Goal: Information Seeking & Learning: Check status

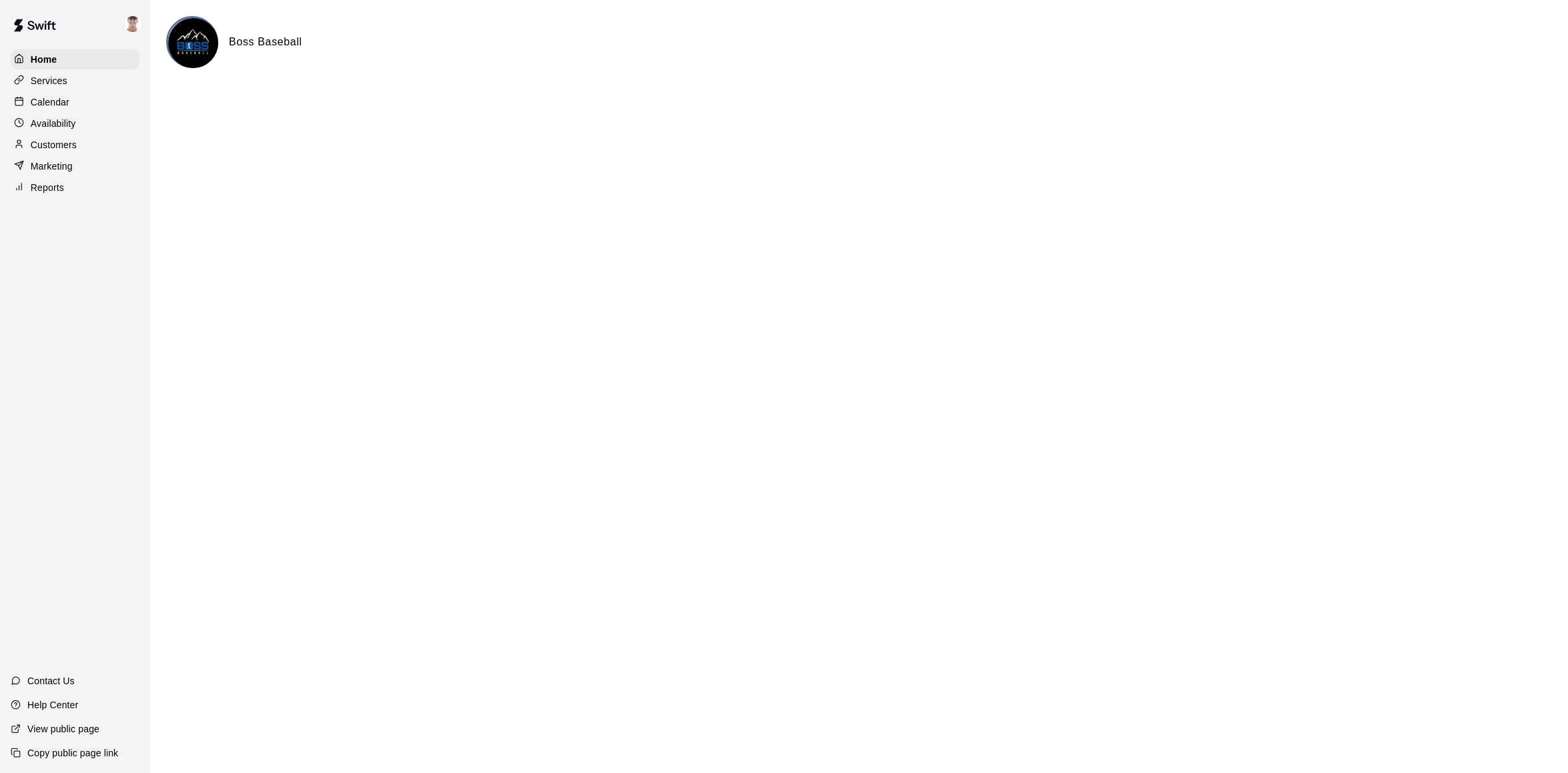
click at [95, 142] on div "Customers" at bounding box center [75, 145] width 129 height 20
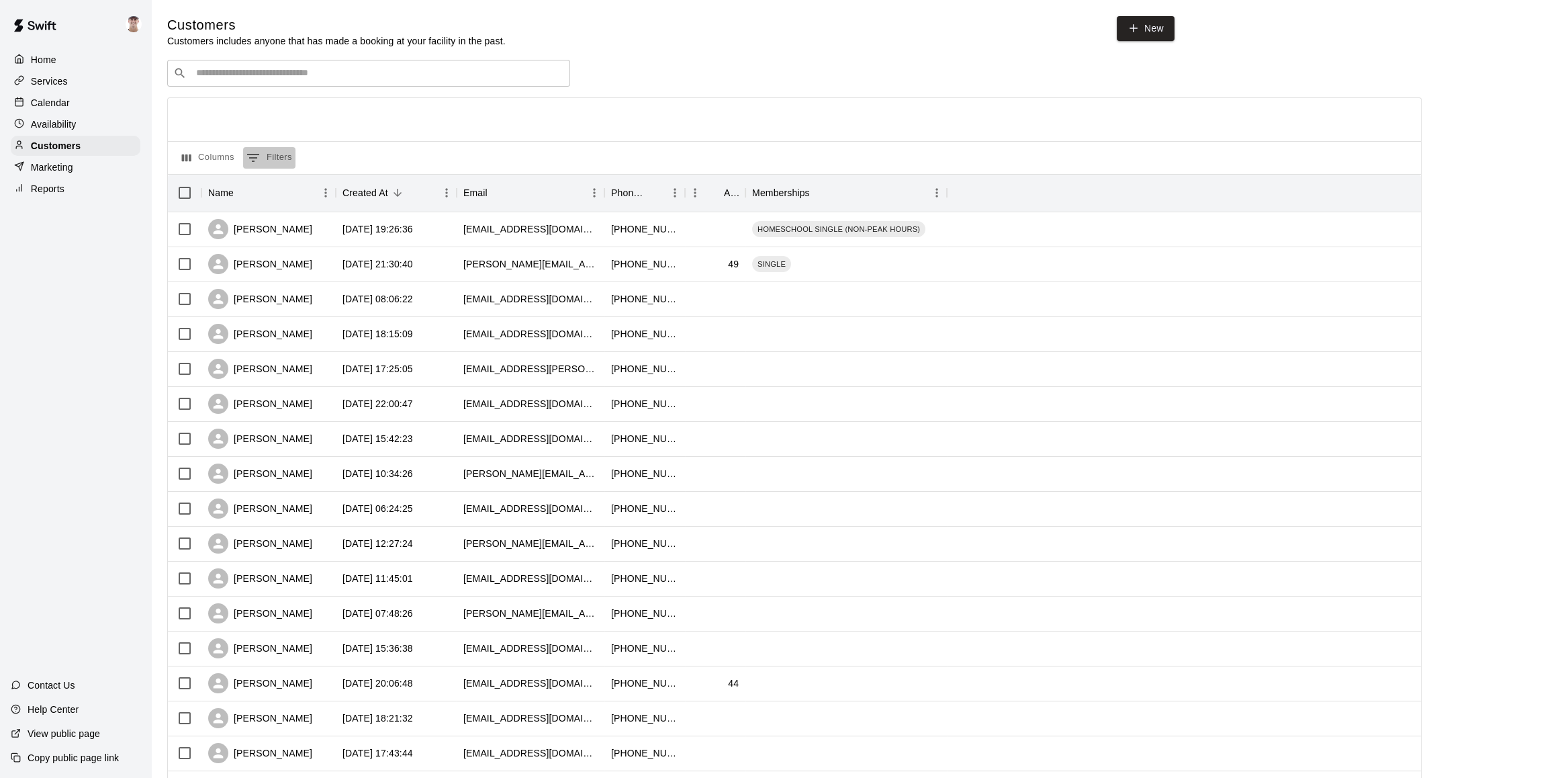
click at [282, 163] on button "0 Filters" at bounding box center [269, 158] width 53 height 21
click at [354, 147] on div "Columns 0 Filters" at bounding box center [795, 157] width 1254 height 33
click at [104, 90] on div "Services" at bounding box center [75, 81] width 130 height 20
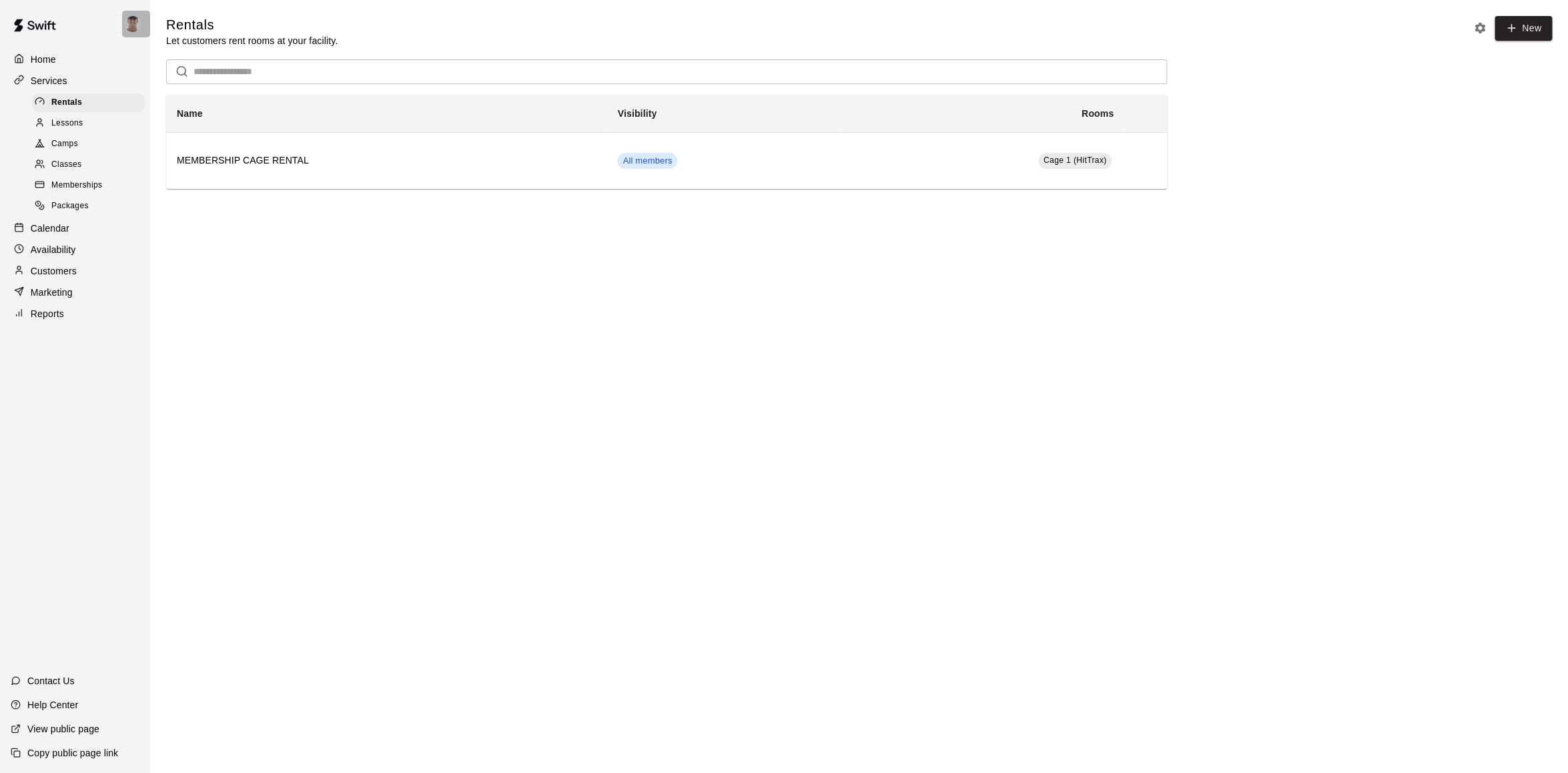
click at [136, 20] on img at bounding box center [133, 24] width 16 height 16
click at [157, 84] on p "Settings" at bounding box center [169, 82] width 35 height 14
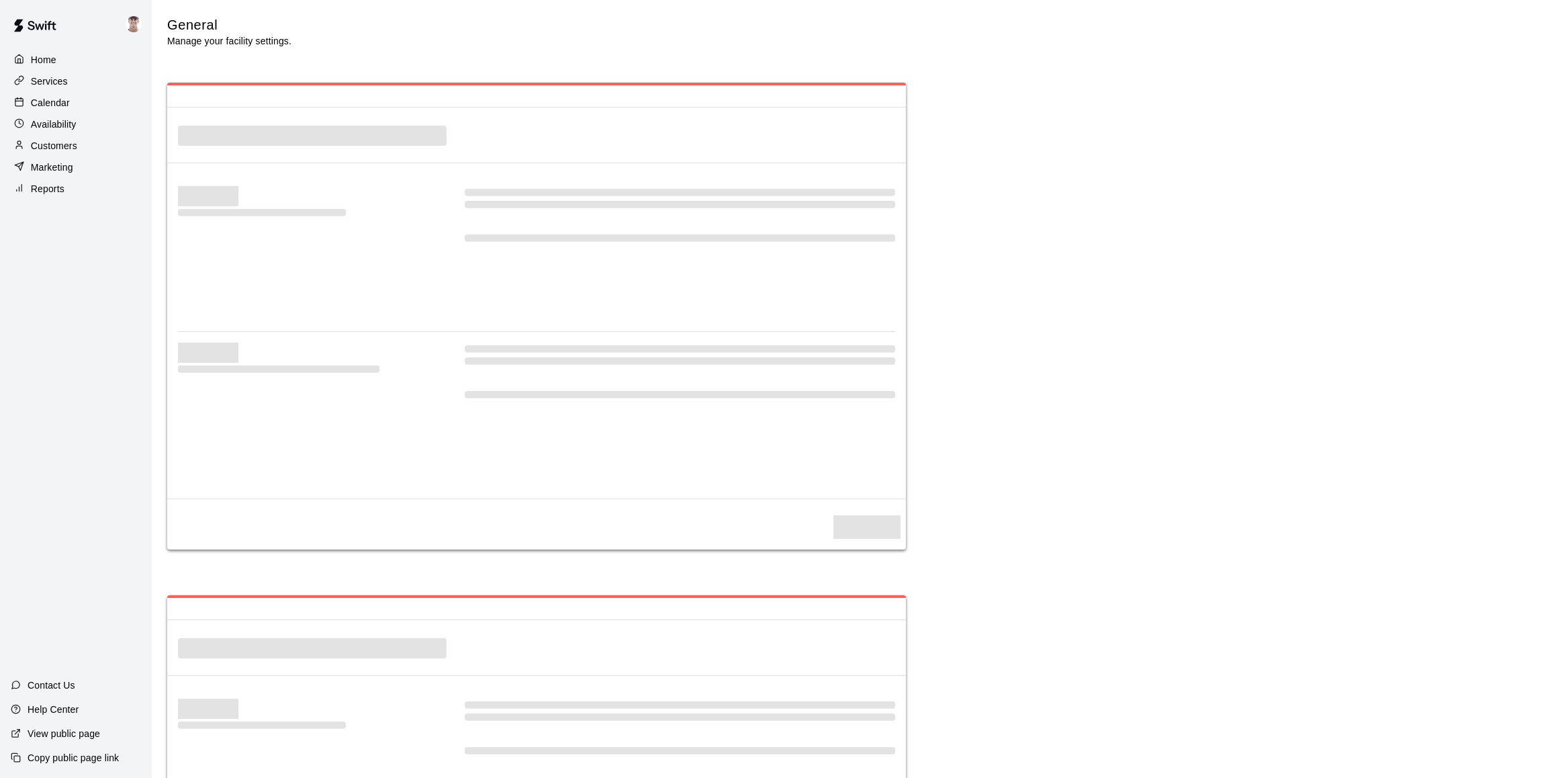
select select "**"
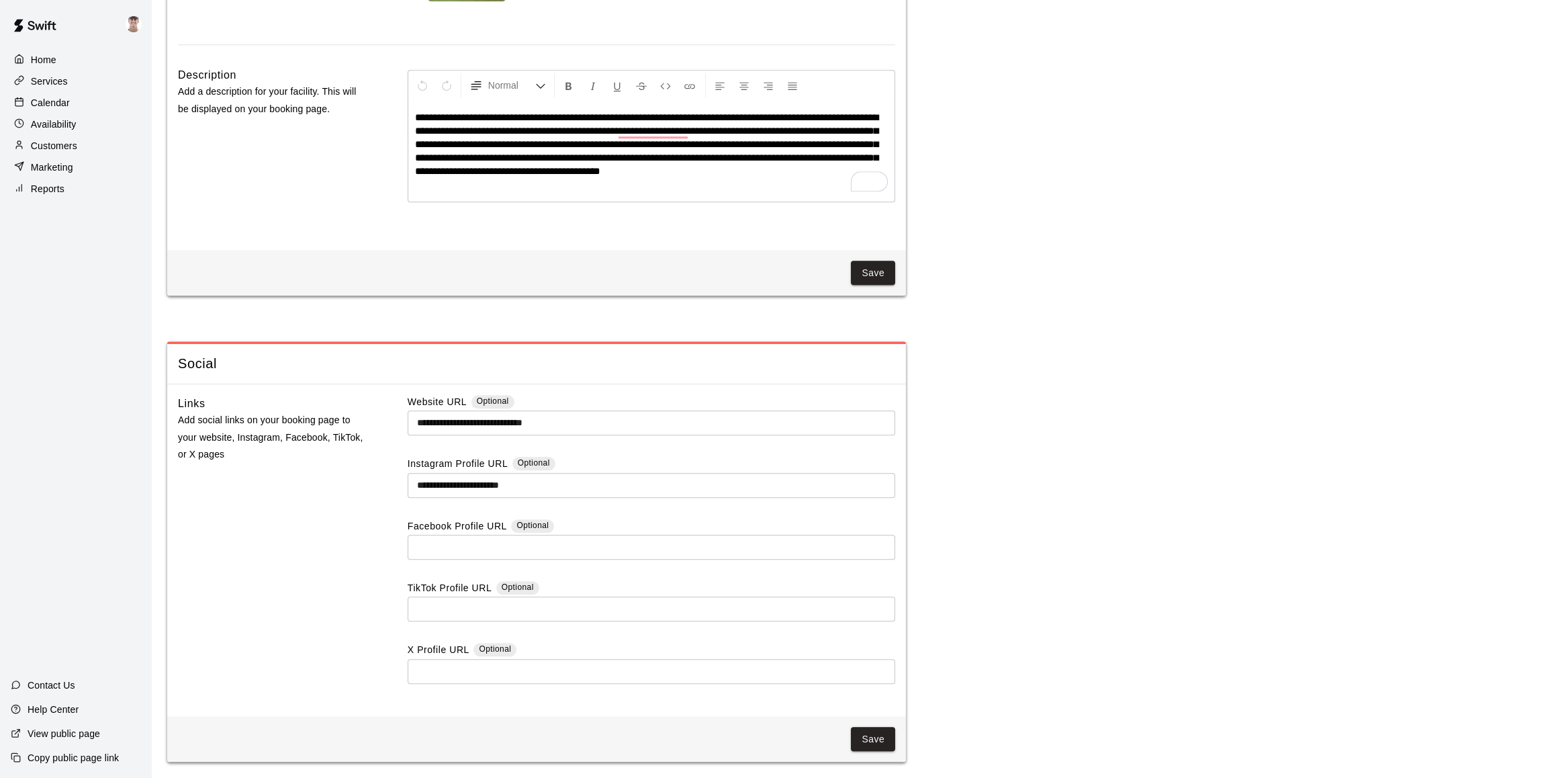
scroll to position [3310, 0]
click at [76, 147] on p "Customers" at bounding box center [54, 145] width 46 height 14
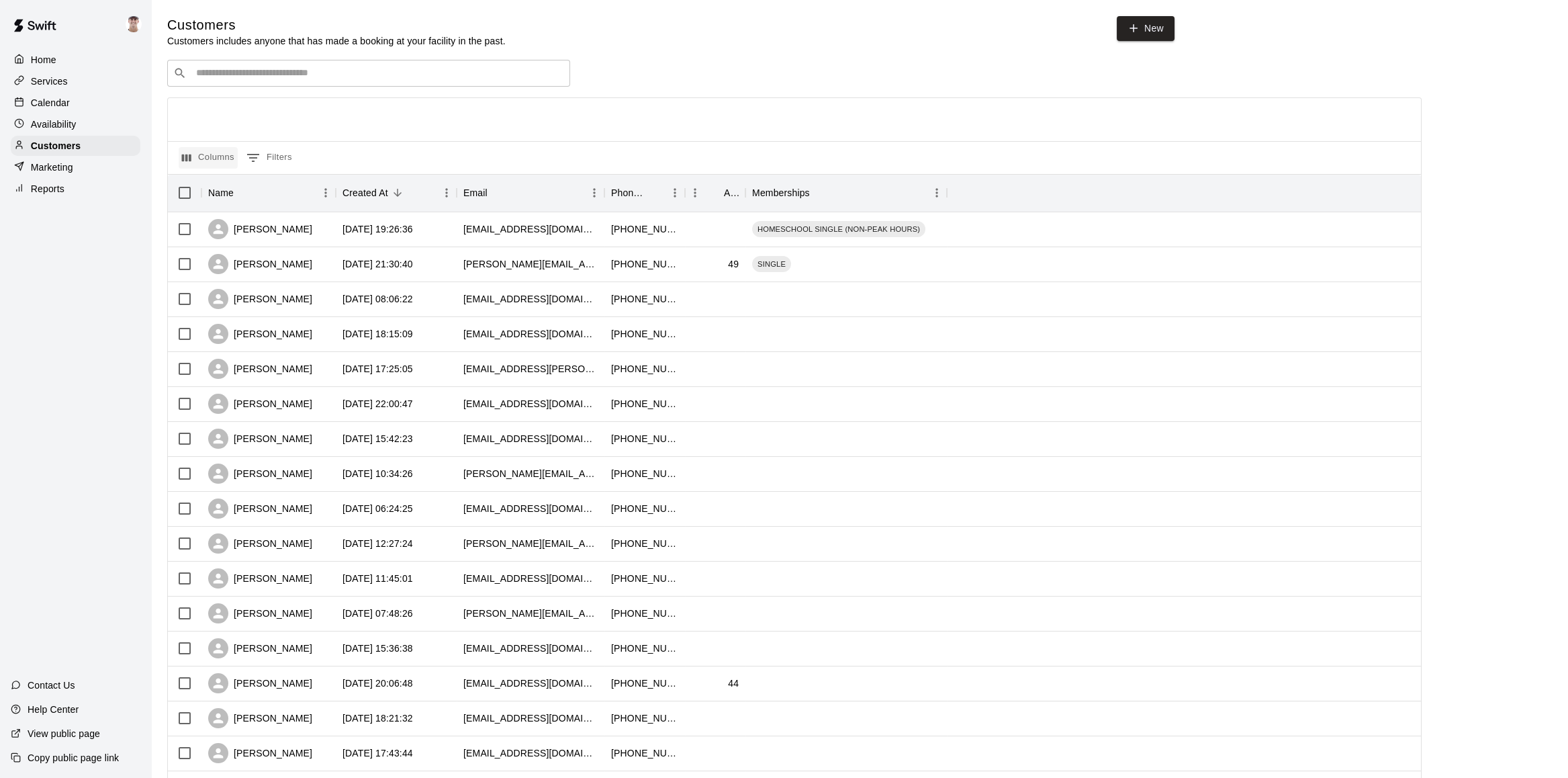
click at [192, 158] on icon "Select columns" at bounding box center [186, 157] width 12 height 12
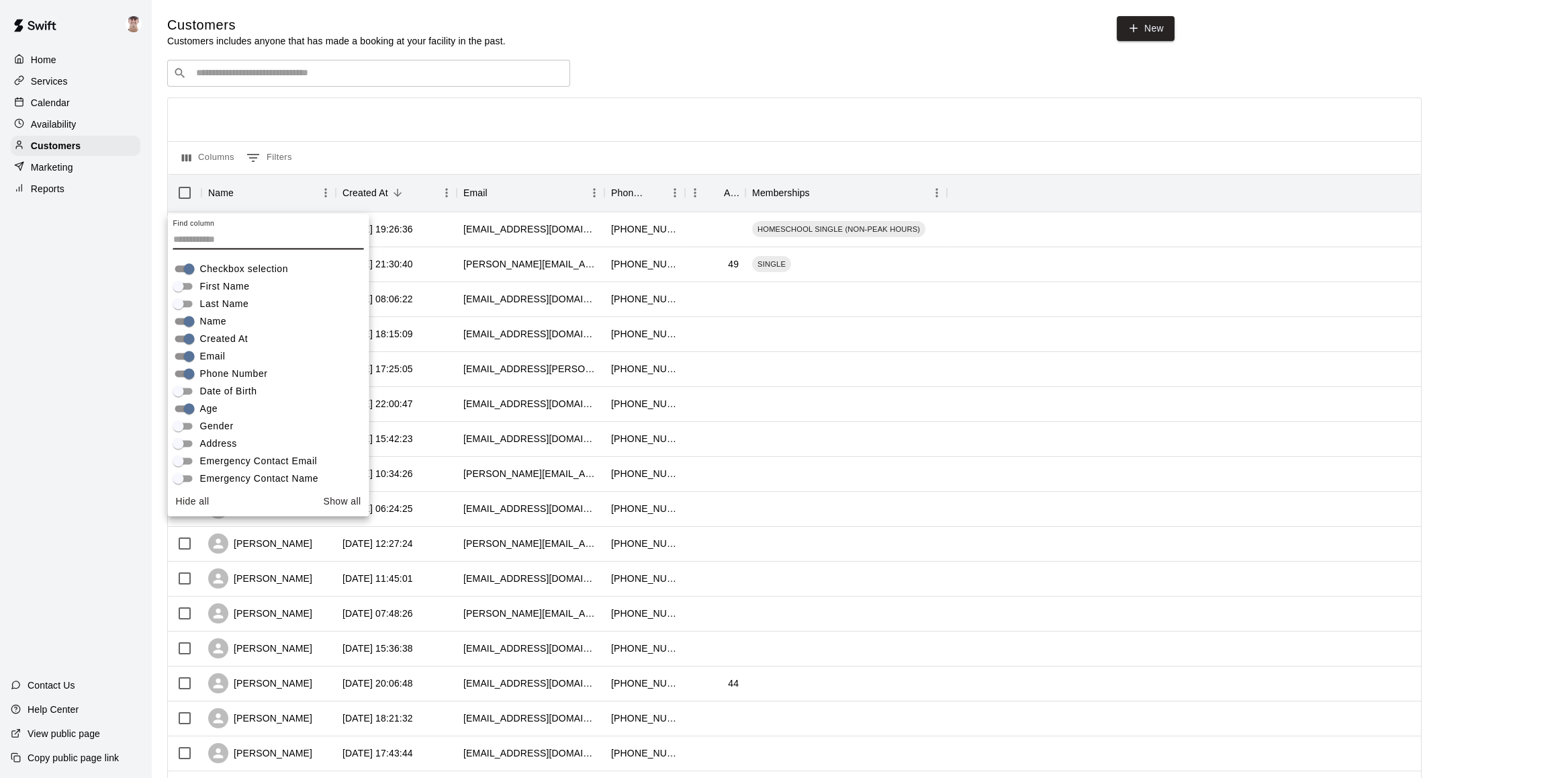
click at [527, 165] on div "Columns 0 Filters" at bounding box center [795, 157] width 1254 height 33
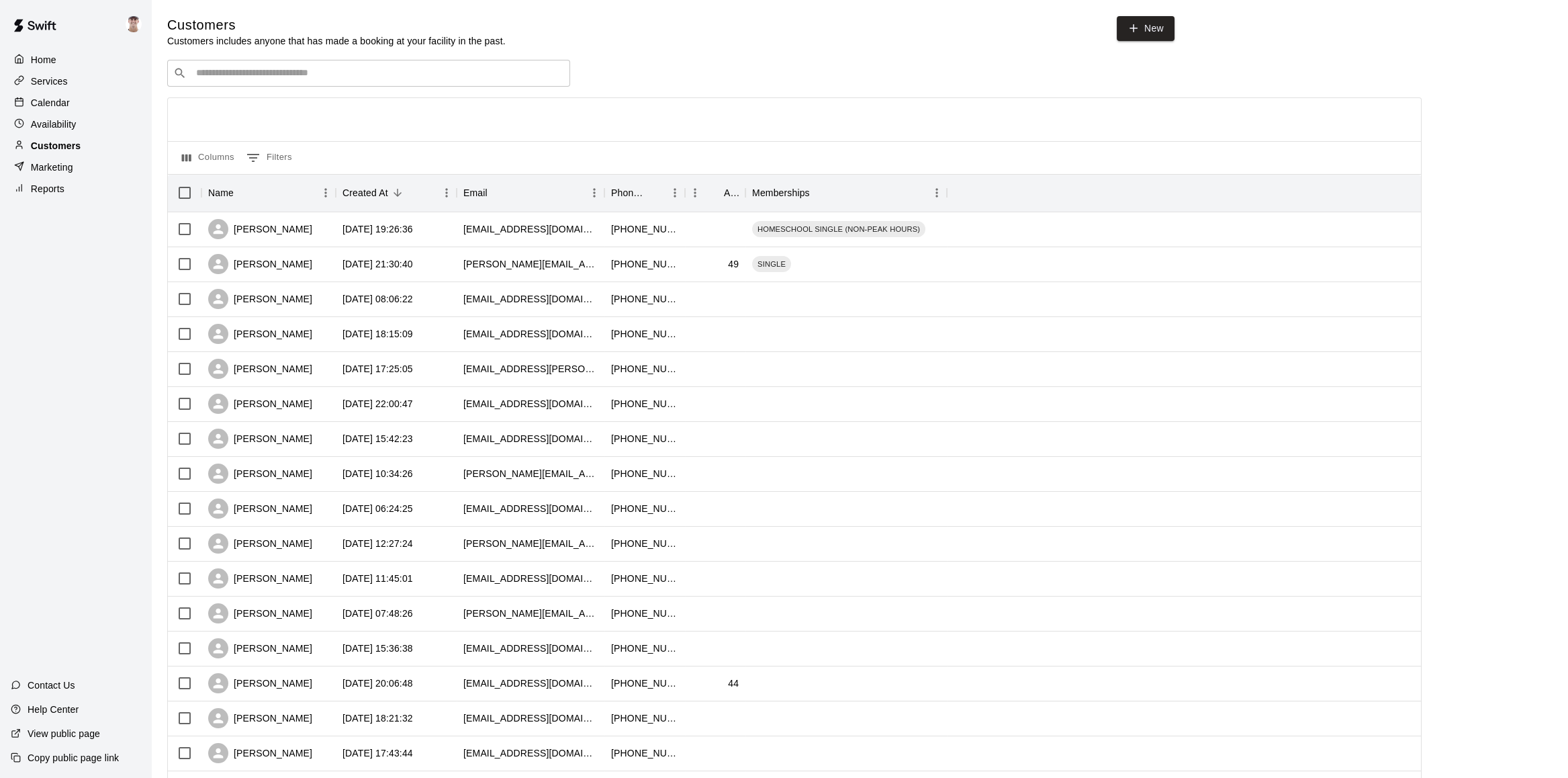
click at [104, 154] on div "Customers" at bounding box center [75, 145] width 130 height 20
click at [102, 167] on div "Marketing" at bounding box center [75, 167] width 130 height 20
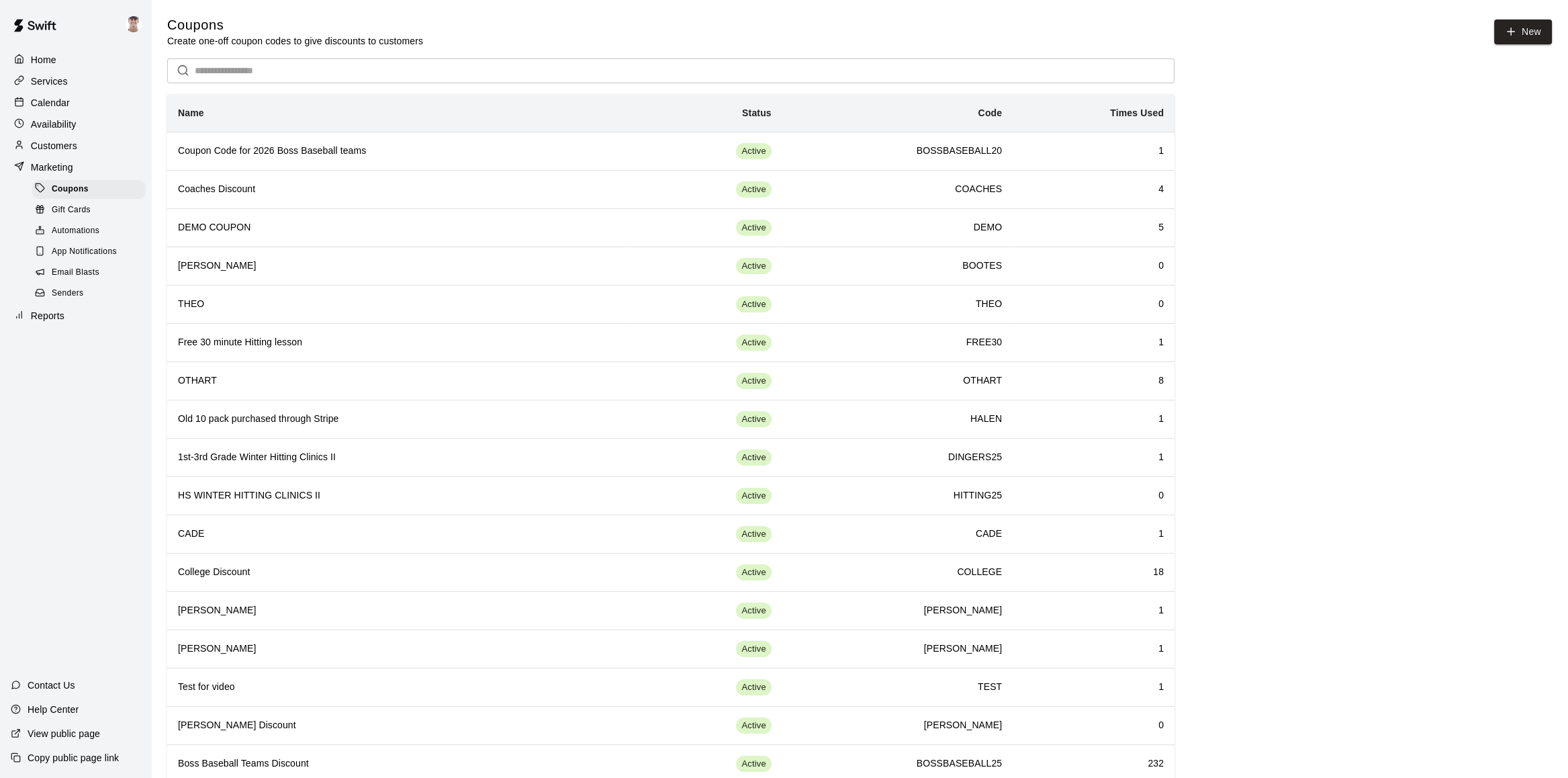
click at [81, 326] on div "Reports" at bounding box center [75, 315] width 130 height 20
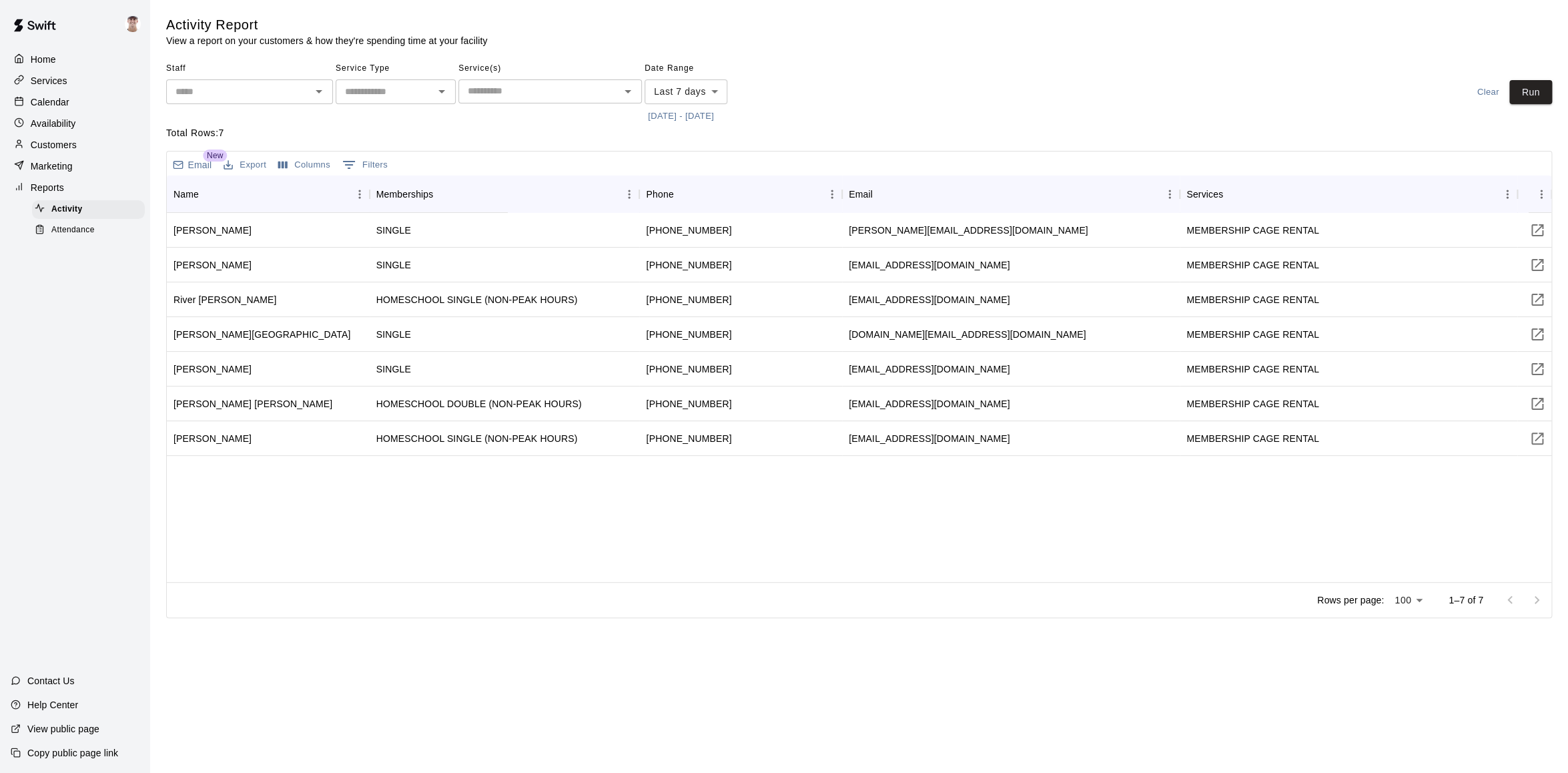
click at [277, 92] on input "text" at bounding box center [238, 91] width 137 height 16
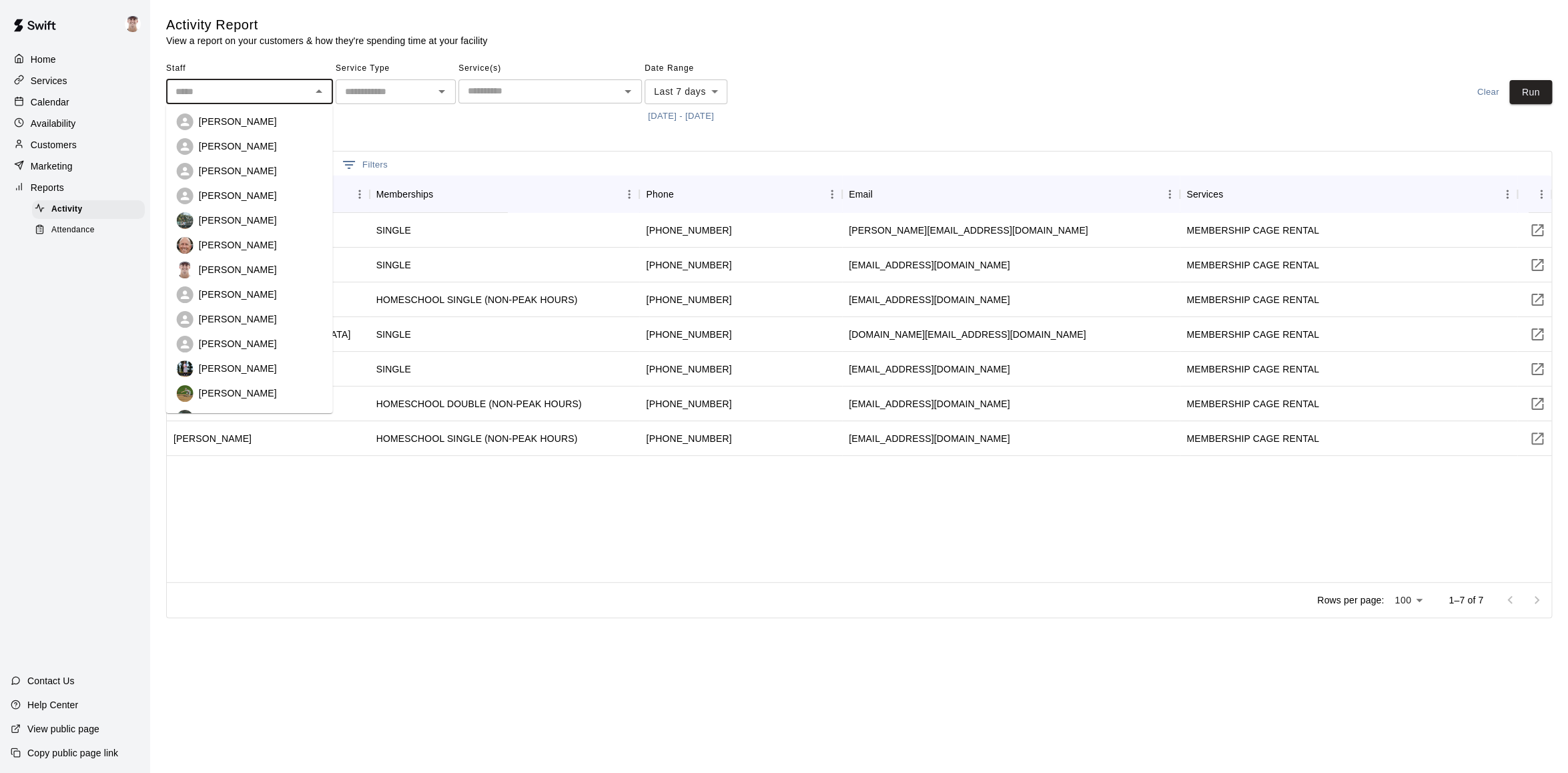
click at [253, 263] on div "[PERSON_NAME]" at bounding box center [260, 270] width 123 height 14
type input "**********"
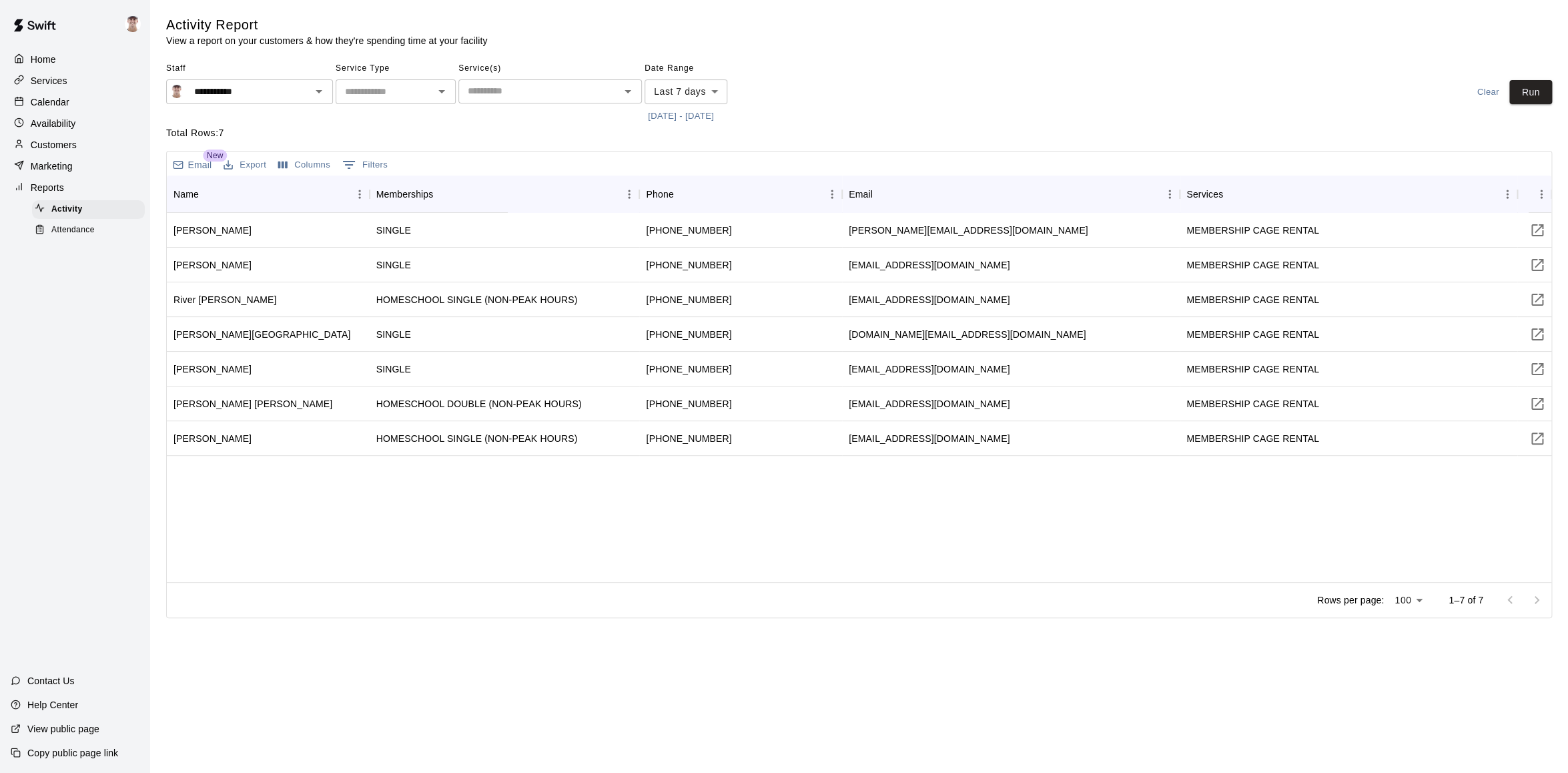
click at [664, 78] on span "Date Range" at bounding box center [703, 69] width 116 height 21
click at [667, 84] on body "**********" at bounding box center [784, 311] width 1568 height 624
click at [666, 244] on li "Custom" at bounding box center [686, 252] width 82 height 22
type input "******"
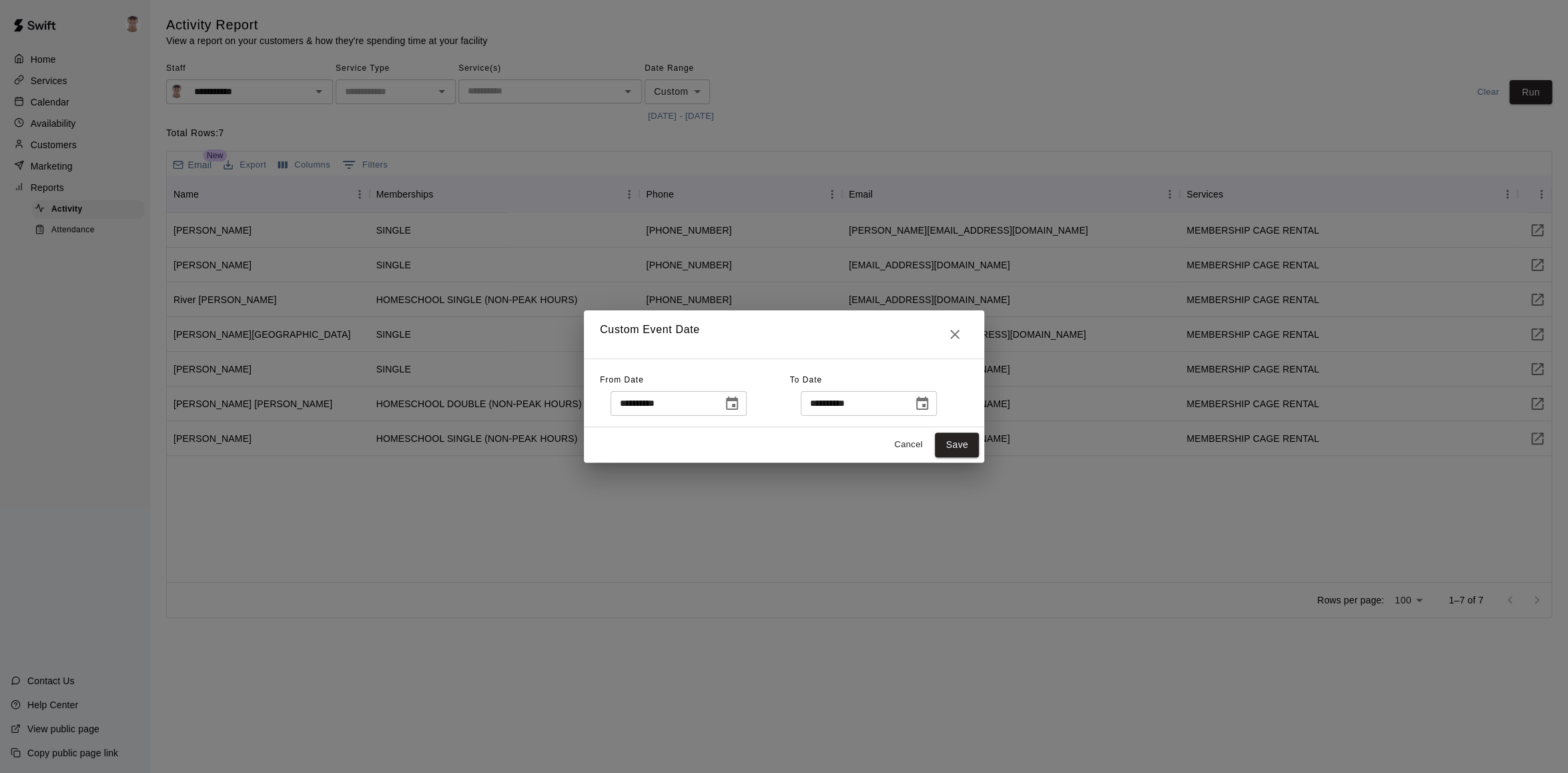
click at [738, 401] on icon "Choose date, selected date is Oct 6, 2025" at bounding box center [731, 403] width 12 height 14
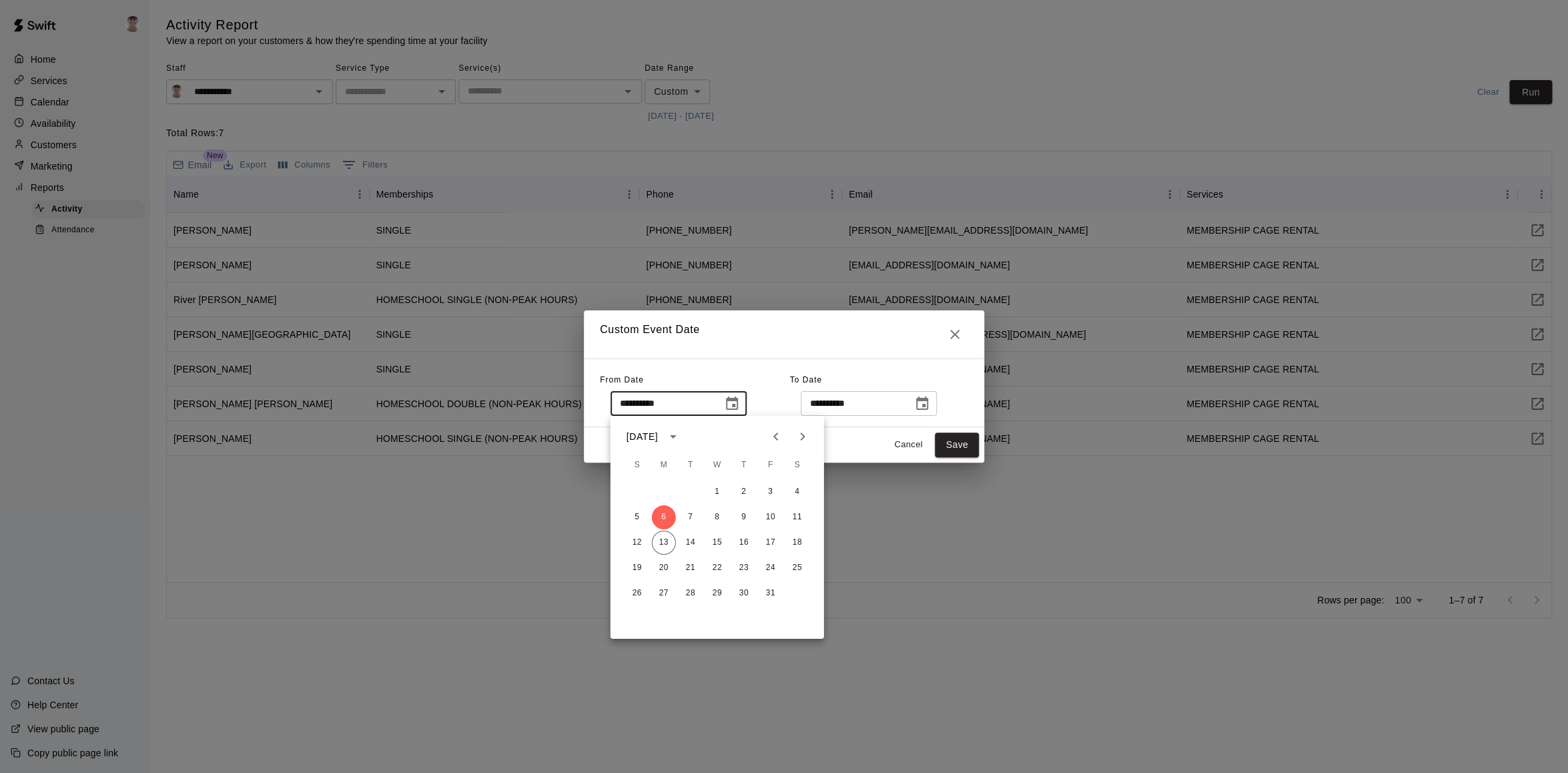
click at [657, 432] on div "[DATE]" at bounding box center [642, 435] width 31 height 14
click at [634, 549] on button "2024" at bounding box center [639, 546] width 48 height 24
type input "**********"
click at [854, 443] on div "Cancel Save" at bounding box center [784, 444] width 400 height 35
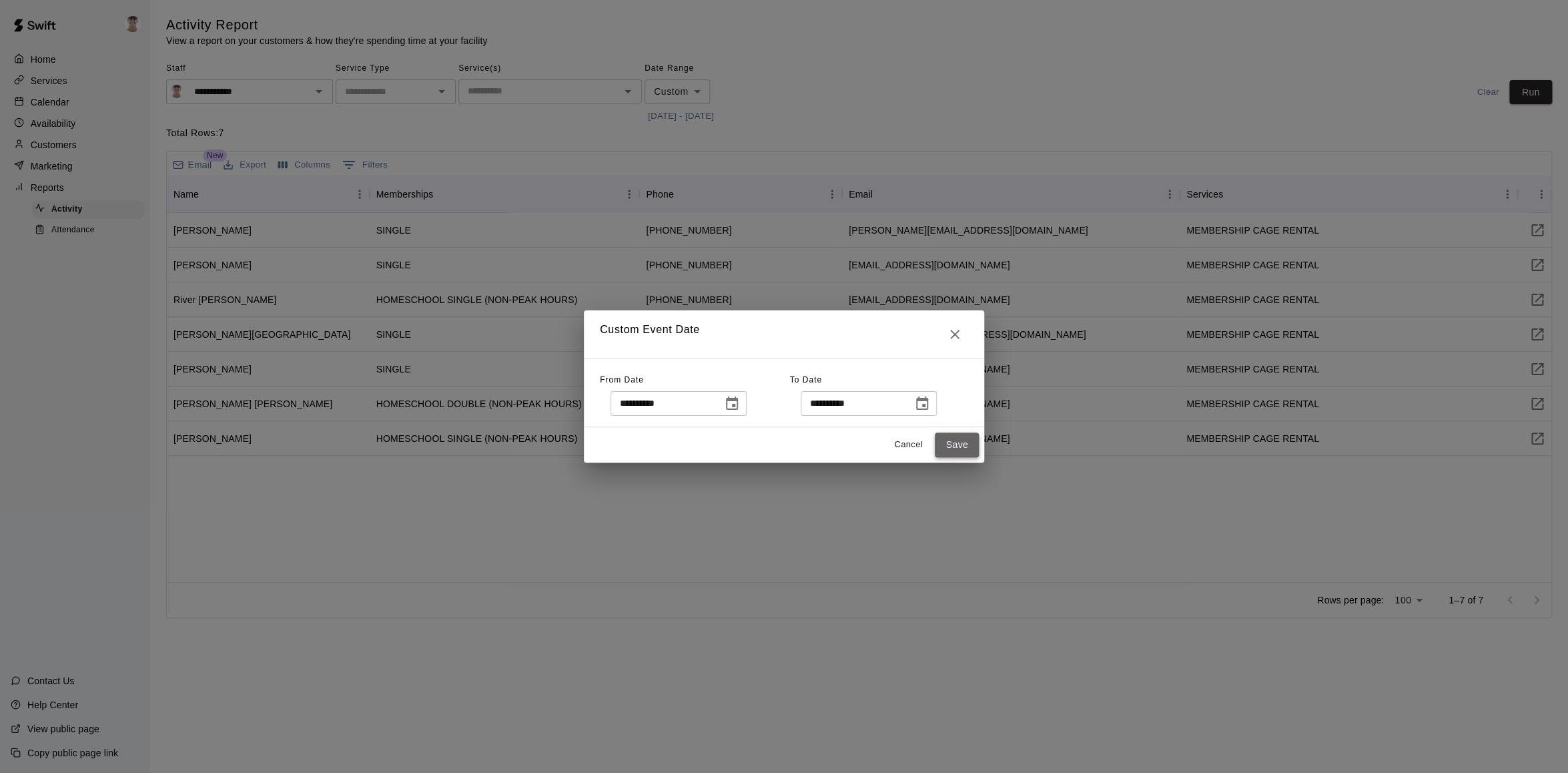
click at [946, 440] on button "Save" at bounding box center [956, 444] width 44 height 24
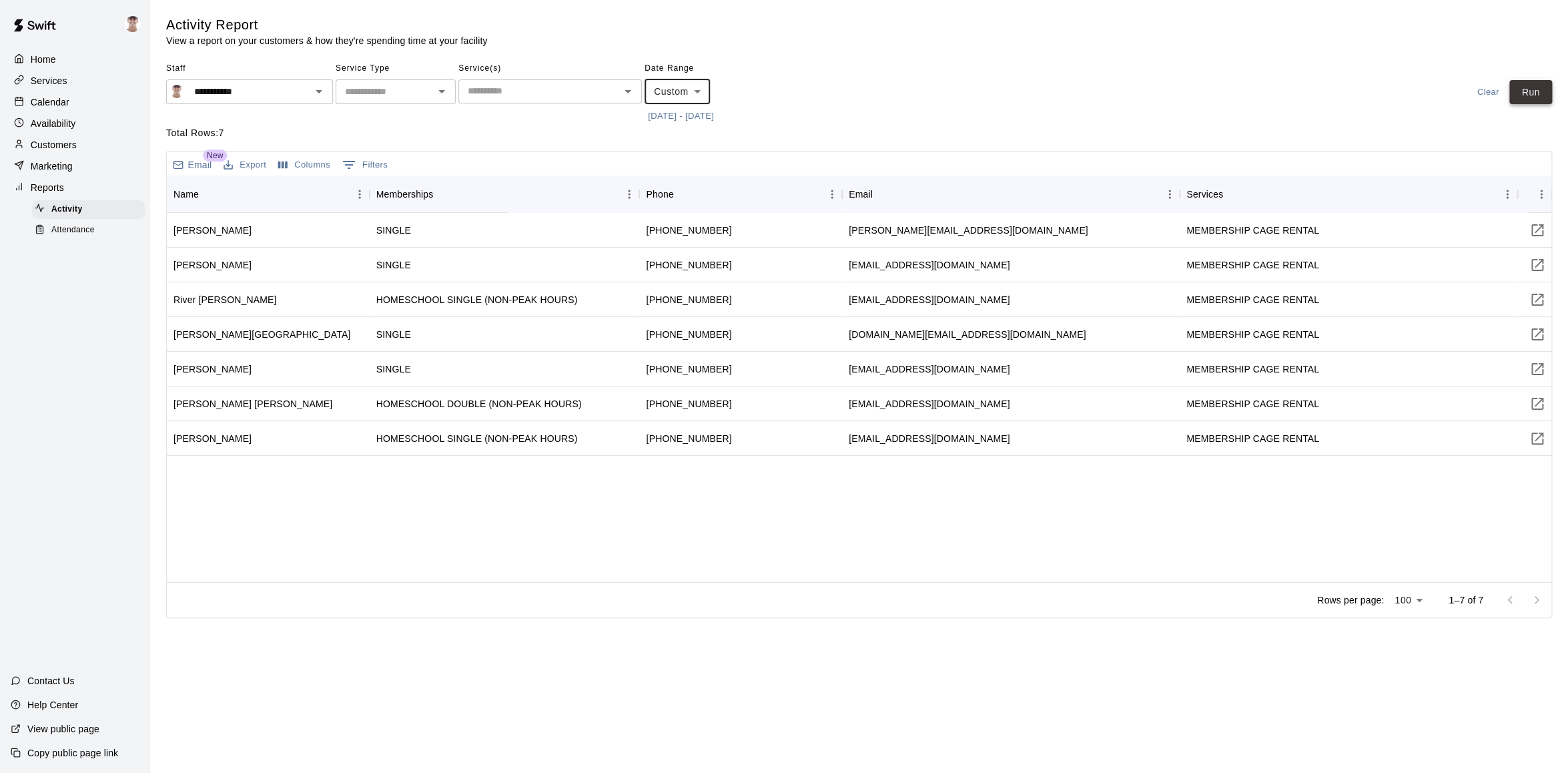
click at [1534, 94] on button "Run" at bounding box center [1530, 92] width 43 height 24
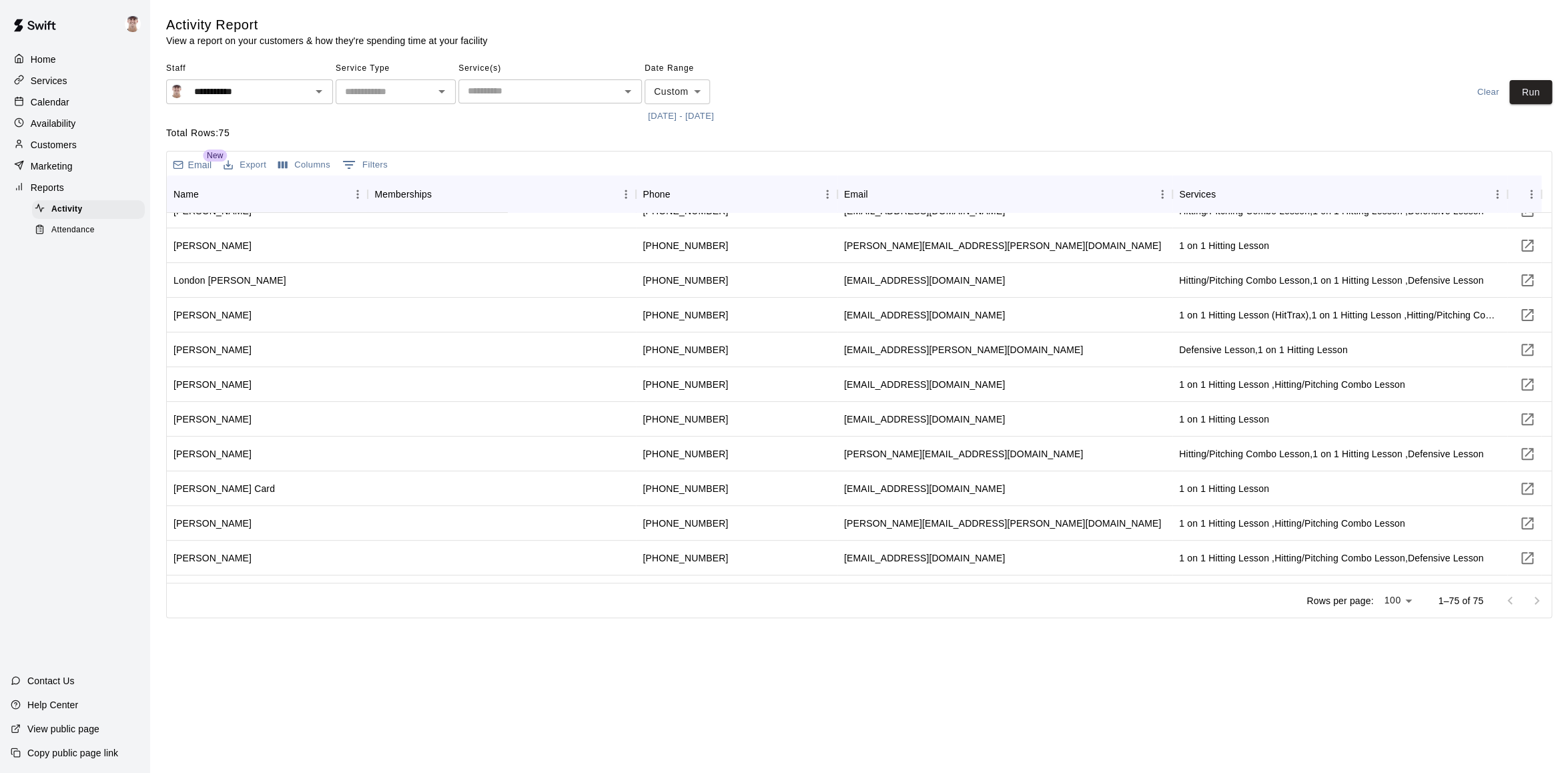
scroll to position [230, 0]
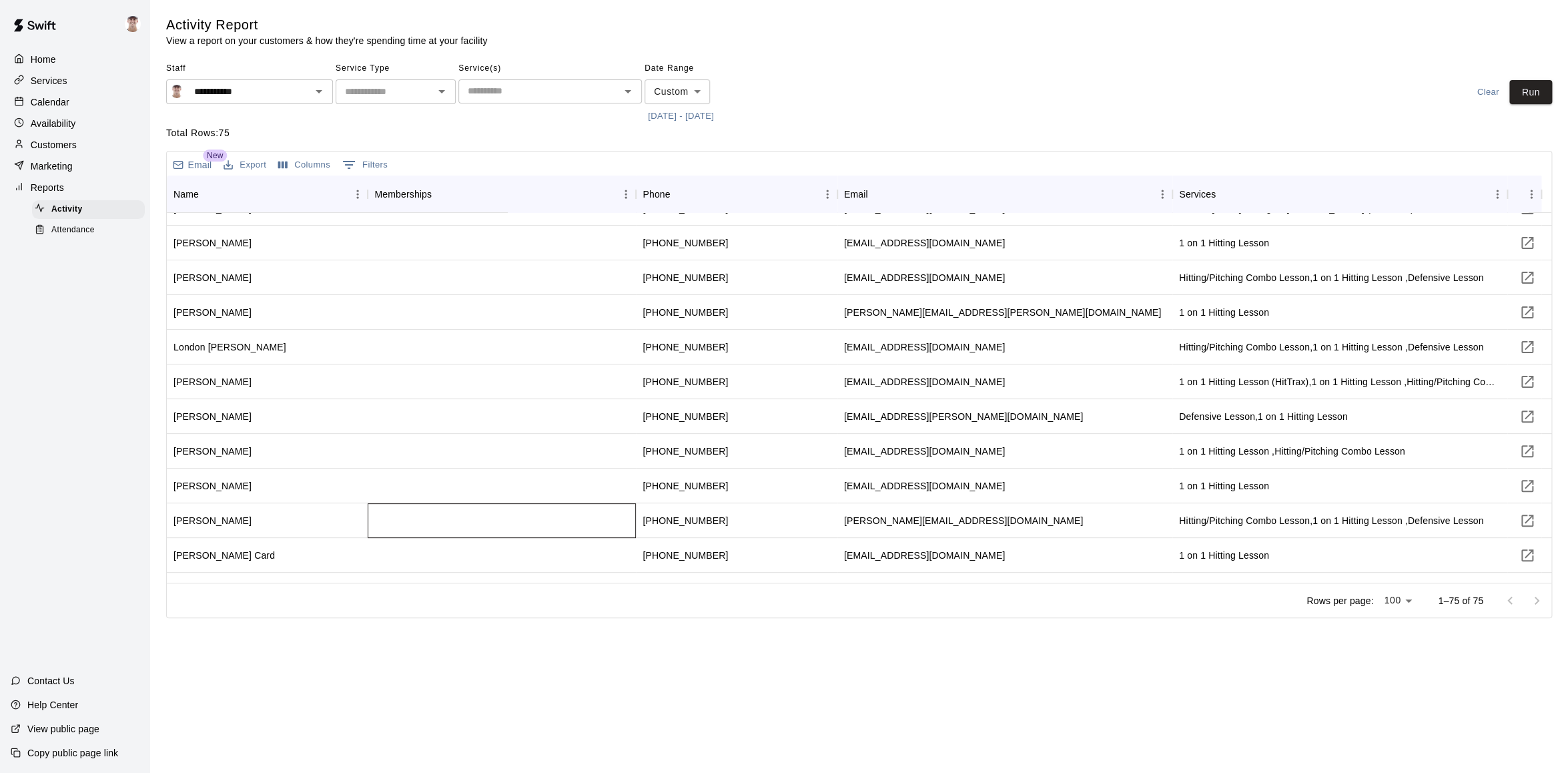
click at [489, 507] on div at bounding box center [501, 521] width 269 height 35
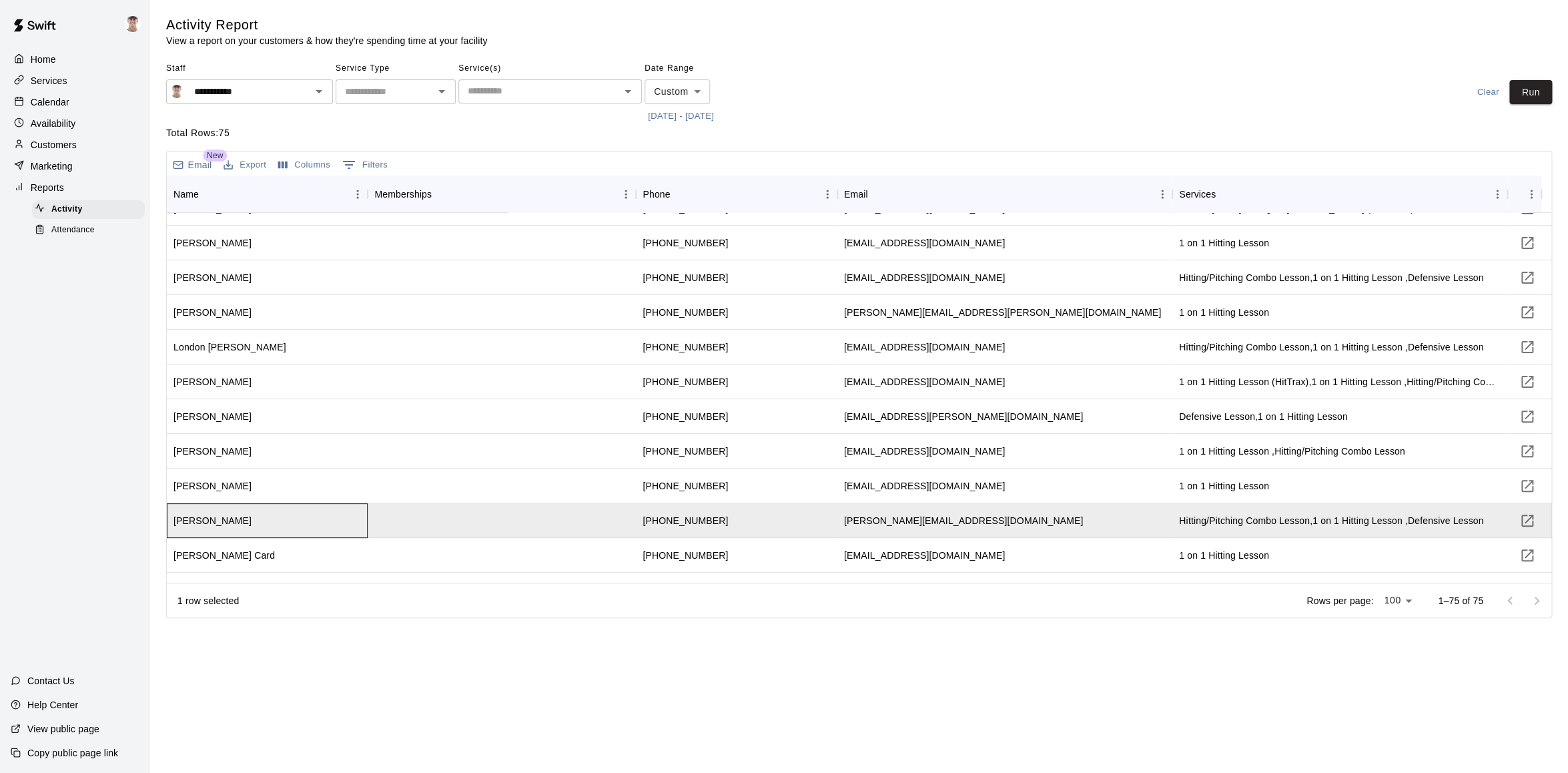
click at [281, 505] on div "[PERSON_NAME]" at bounding box center [267, 521] width 201 height 35
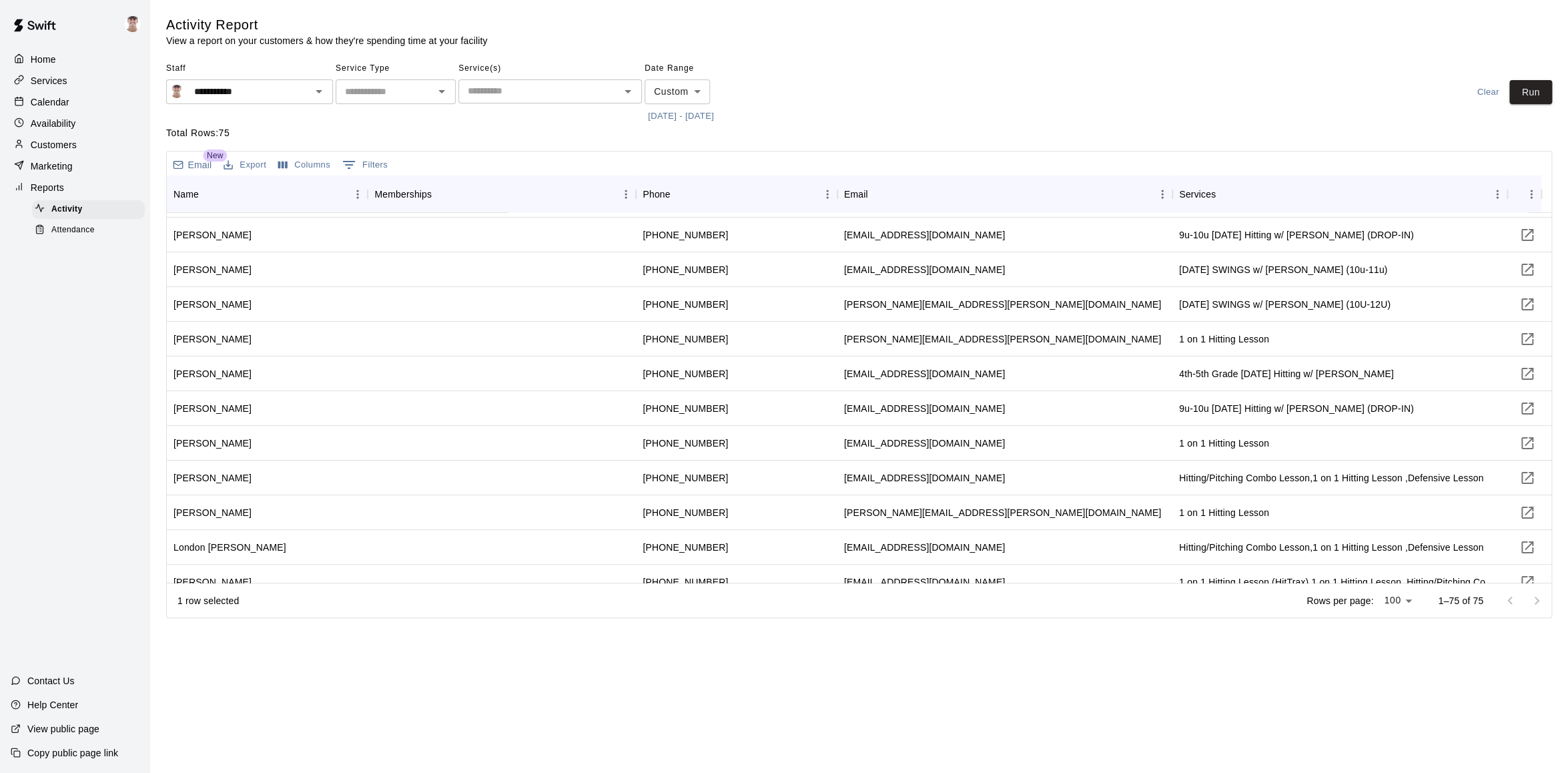
scroll to position [0, 0]
